Goal: Find specific page/section: Find specific page/section

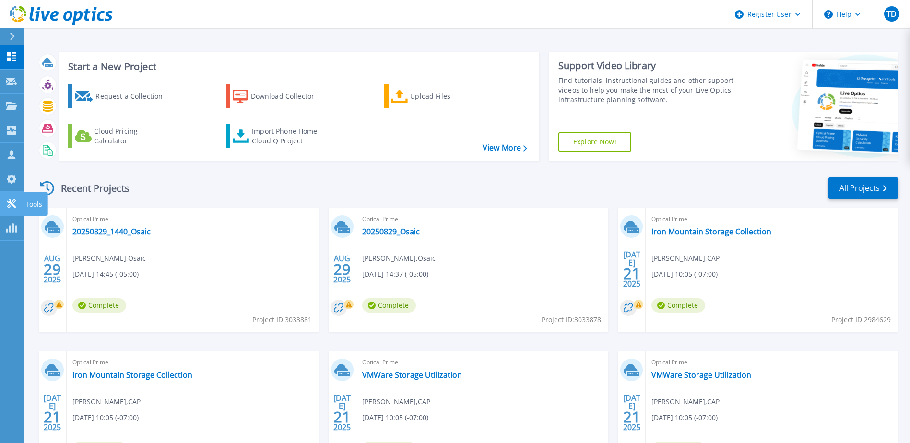
click at [9, 201] on icon at bounding box center [12, 203] width 12 height 9
